Goal: Task Accomplishment & Management: Use online tool/utility

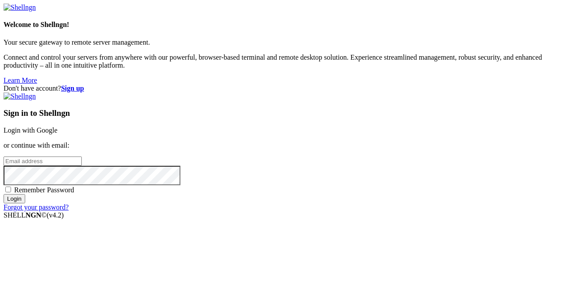
click at [326, 129] on div "Sign in to Shellngn Login with Google or continue with email: Remember Password…" at bounding box center [283, 151] width 559 height 119
click at [82, 157] on input "email" at bounding box center [43, 161] width 78 height 9
type input "[EMAIL_ADDRESS][DOMAIN_NAME]"
click at [25, 203] on input "Login" at bounding box center [15, 198] width 22 height 9
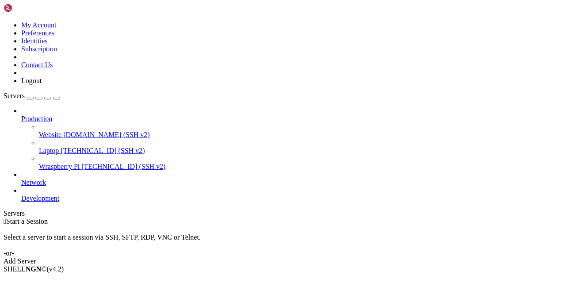
drag, startPoint x: 315, startPoint y: 93, endPoint x: 407, endPoint y: 132, distance: 99.3
click at [407, 218] on div " Start a Session Select a server to start a session via SSH, SFTP, RDP, VNC or…" at bounding box center [283, 242] width 559 height 48
click at [411, 226] on div "Select a server to start a session via SSH, SFTP, RDP, VNC or Telnet. -or-" at bounding box center [283, 242] width 559 height 32
click at [46, 131] on span "Website" at bounding box center [50, 135] width 23 height 8
click at [48, 147] on span "Laptop" at bounding box center [49, 151] width 20 height 8
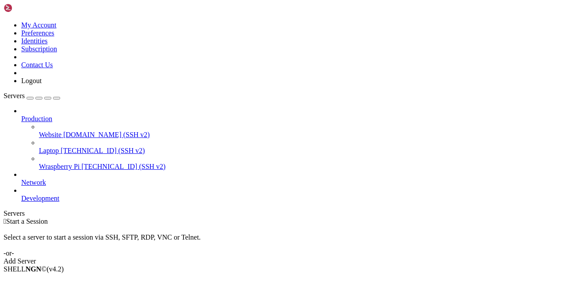
click at [47, 163] on span "Wraspberry Pi" at bounding box center [59, 167] width 41 height 8
click at [54, 147] on span "Laptop" at bounding box center [49, 151] width 20 height 8
click at [52, 131] on span "Website" at bounding box center [50, 135] width 23 height 8
click at [54, 288] on span "Open SFTP" at bounding box center [37, 292] width 33 height 8
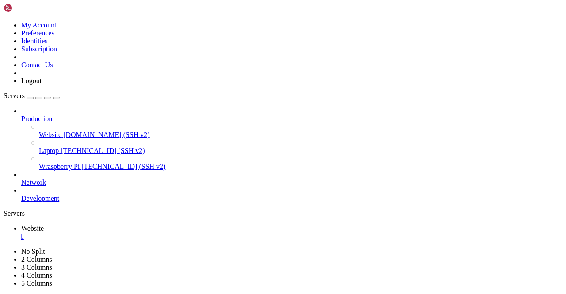
drag, startPoint x: 173, startPoint y: 30, endPoint x: 253, endPoint y: 31, distance: 79.6
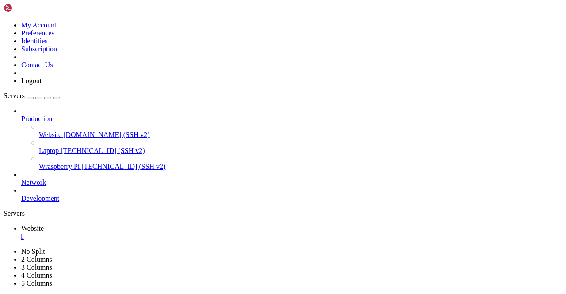
type input "/home/wilco/"
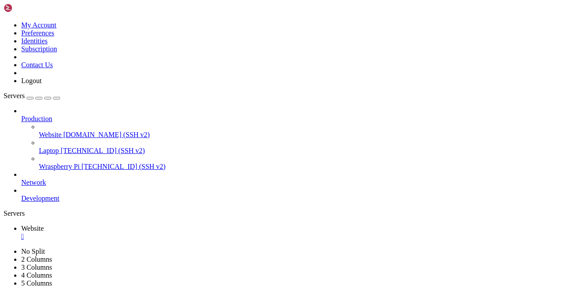
drag, startPoint x: 324, startPoint y: 51, endPoint x: 306, endPoint y: 314, distance: 263.8
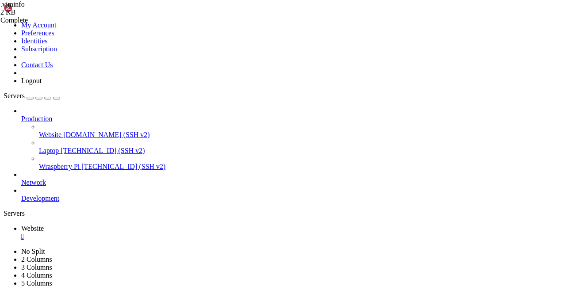
type textarea "+ 157 1"
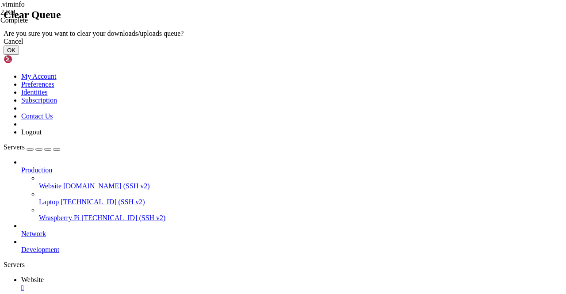
click at [19, 55] on button "OK" at bounding box center [11, 50] width 15 height 9
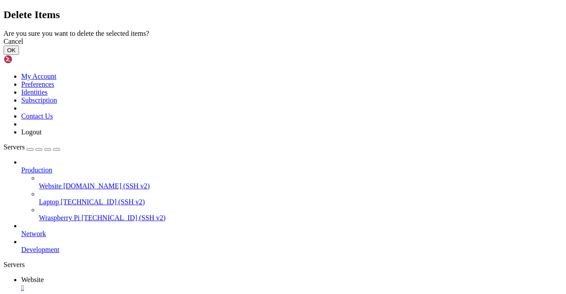
click at [19, 55] on button "OK" at bounding box center [11, 50] width 15 height 9
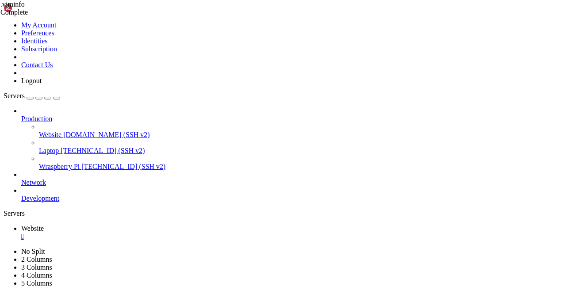
scroll to position [391, 0]
click at [157, 233] on div "" at bounding box center [291, 237] width 541 height 8
